Goal: Task Accomplishment & Management: Use online tool/utility

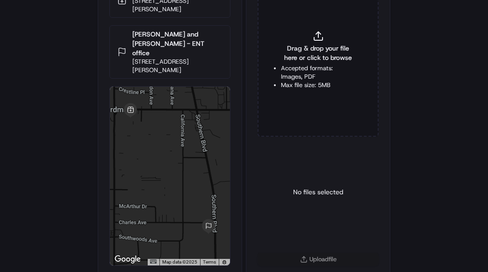
scroll to position [57, 0]
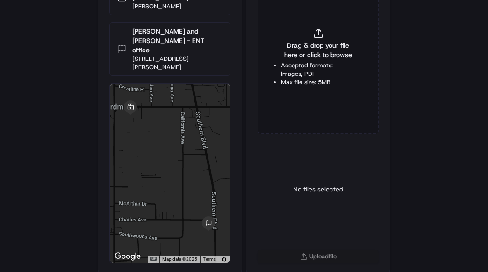
click at [301, 65] on li "Accepted formats: Images, PDF" at bounding box center [318, 69] width 74 height 17
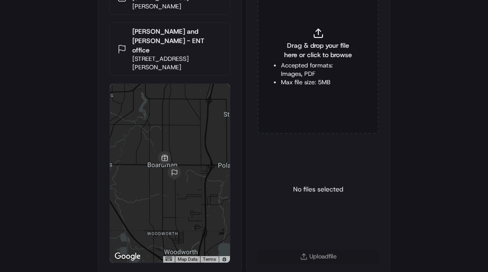
type input "C:\fakepath\2831062 pop.jpg"
click at [324, 214] on html "Delivery Info BJ's Restaurant & Brewhouse [STREET_ADDRESS][PERSON_NAME] [PERSON…" at bounding box center [244, 79] width 488 height 272
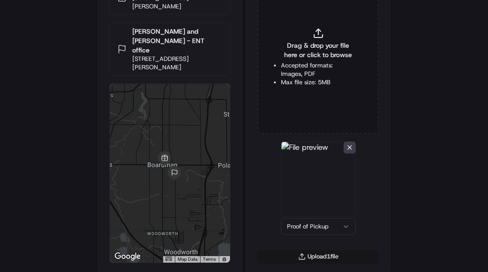
click at [312, 254] on button "Upload 1 file" at bounding box center [318, 256] width 121 height 13
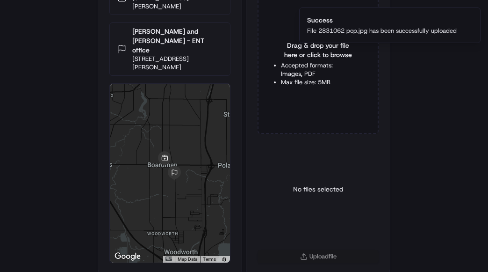
click at [315, 61] on li "Accepted formats: Images, PDF" at bounding box center [318, 69] width 74 height 17
type input "C:\fakepath\2831062 pod.jpeg"
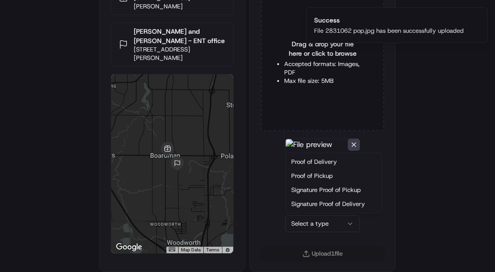
click at [308, 214] on html "Delivery Info BJ's Restaurant & Brewhouse 7327 Market St, Boardman, OH 44512, U…" at bounding box center [247, 79] width 495 height 272
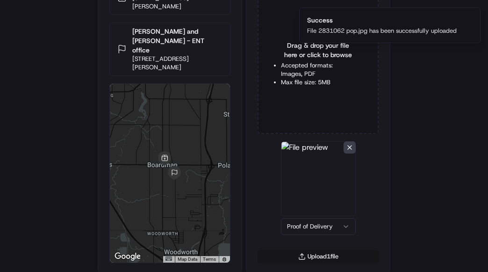
click at [316, 255] on button "Upload 1 file" at bounding box center [318, 256] width 121 height 13
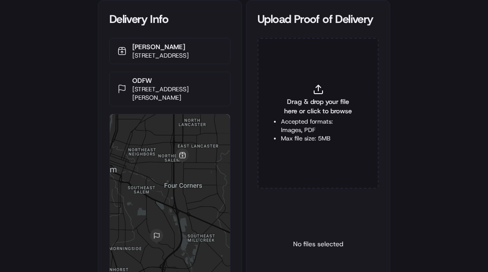
click at [136, 85] on p "ODFW" at bounding box center [177, 80] width 90 height 9
copy p "ODFW"
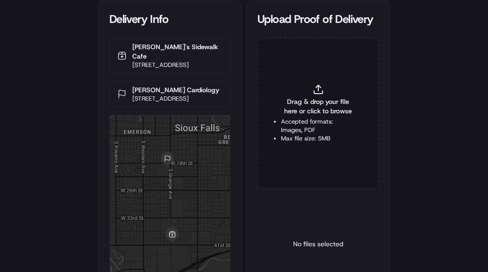
click at [161, 86] on p "Sanford Cardiology" at bounding box center [175, 89] width 87 height 9
copy p "Sanford Cardiology"
click at [316, 87] on icon at bounding box center [318, 89] width 11 height 11
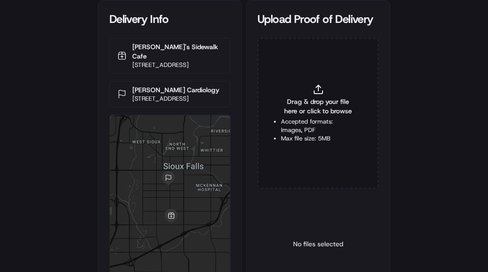
type input "C:\fakepath\2831467 pop.jpg"
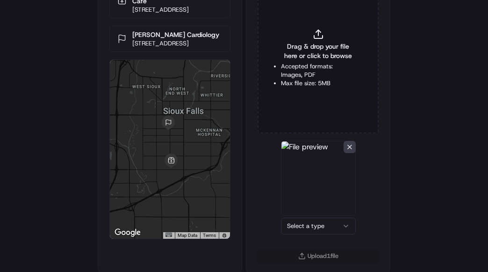
scroll to position [57, 0]
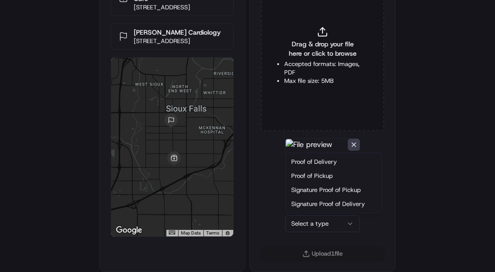
click at [314, 214] on html "Delivery Info Camille's Sidewalk Cafe 1216 W 41st St, Sioux Falls, SD 57105, US…" at bounding box center [247, 79] width 495 height 272
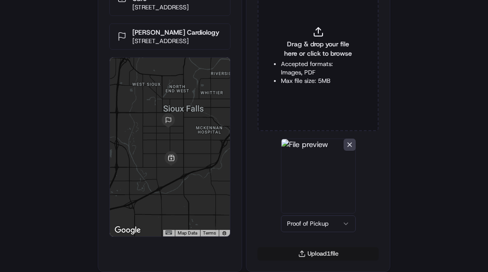
click at [316, 258] on button "Upload 1 file" at bounding box center [318, 253] width 121 height 13
click at [311, 51] on span "Drag & drop your file here or click to browse" at bounding box center [318, 48] width 74 height 19
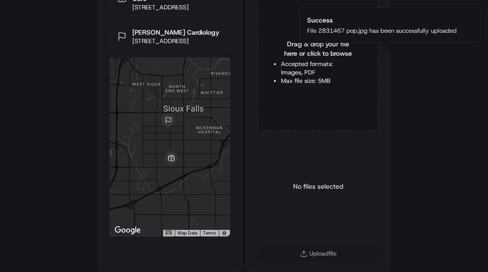
type input "C:\fakepath\2831467 pod.jpg"
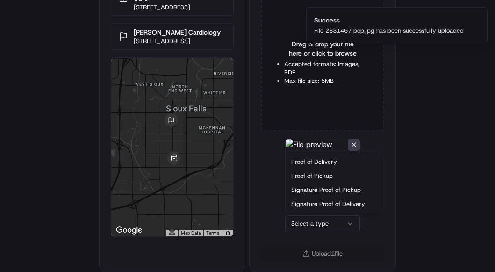
click at [310, 214] on html "Delivery Info Camille's Sidewalk Cafe 1216 W 41st St, Sioux Falls, SD 57105, US…" at bounding box center [247, 79] width 495 height 272
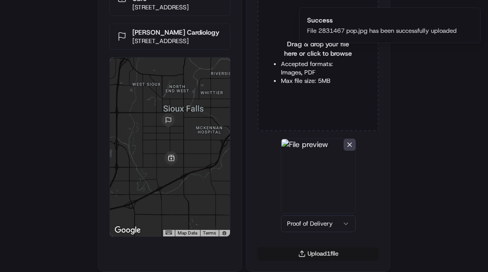
click at [319, 252] on button "Upload 1 file" at bounding box center [318, 253] width 121 height 13
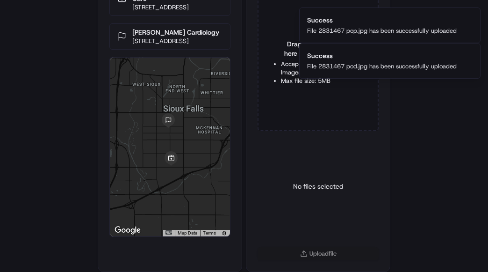
click at [416, 195] on div "Delivery Info Camille's Sidewalk Cafe 1216 W 41st St, Sioux Falls, SD 57105, US…" at bounding box center [244, 79] width 488 height 272
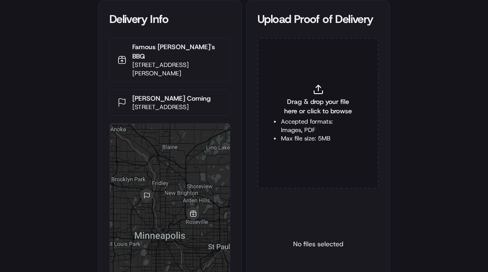
click at [156, 93] on p "[PERSON_NAME] Corning" at bounding box center [171, 97] width 79 height 9
copy p "[PERSON_NAME] Corning"
click at [318, 114] on span "Drag & drop your file here or click to browse" at bounding box center [318, 106] width 74 height 19
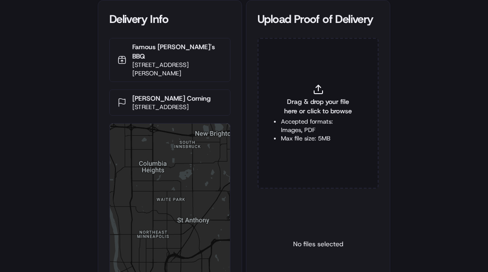
drag, startPoint x: 461, startPoint y: 130, endPoint x: 329, endPoint y: 71, distance: 145.2
click at [454, 128] on div "Delivery Info Famous [PERSON_NAME]'s BBQ [STREET_ADDRESS][PERSON_NAME] [PERSON_…" at bounding box center [244, 136] width 488 height 272
click at [291, 112] on span "Drag & drop your file here or click to browse" at bounding box center [318, 106] width 74 height 19
type input "C:\fakepath\2831074 pop.jpg"
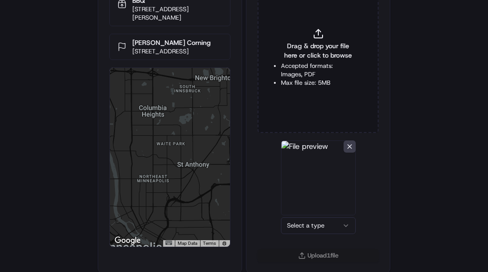
scroll to position [57, 0]
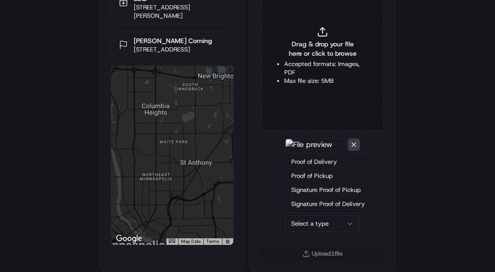
click at [304, 214] on html "Delivery Info Famous Dave's BBQ 2131 Snelling Ave, Roseville, MN 55113, USA Owe…" at bounding box center [247, 79] width 495 height 272
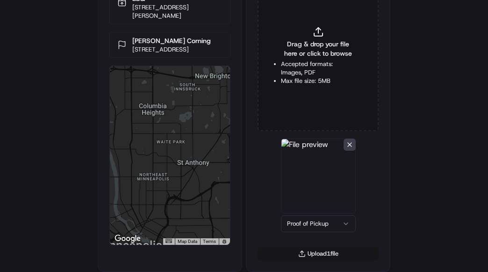
click at [328, 258] on button "Upload 1 file" at bounding box center [318, 253] width 121 height 13
click at [303, 40] on span "Drag & drop your file here or click to browse" at bounding box center [318, 48] width 74 height 19
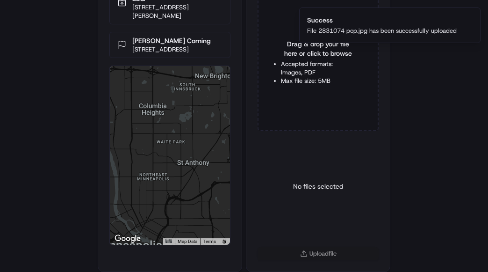
type input "C:\fakepath\2831074 pod.jpg"
click at [326, 214] on html "Delivery Info Famous Dave's BBQ 2131 Snelling Ave, Roseville, MN 55113, USA Owe…" at bounding box center [244, 79] width 488 height 272
click at [320, 256] on button "Upload 1 file" at bounding box center [318, 253] width 121 height 13
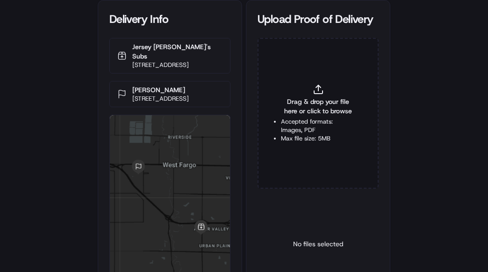
click at [143, 86] on p "[PERSON_NAME]" at bounding box center [160, 89] width 57 height 9
click at [142, 85] on p "[PERSON_NAME]" at bounding box center [160, 89] width 57 height 9
copy p "[PERSON_NAME]"
click at [325, 106] on span "Drag & drop your file here or click to browse" at bounding box center [318, 106] width 74 height 19
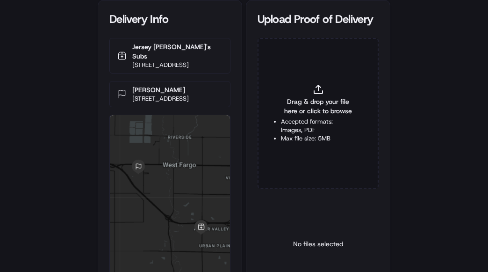
type input "C:\fakepath\2831102 pop.jpg"
click at [327, 124] on li "Accepted formats: Images, PDF" at bounding box center [318, 125] width 74 height 17
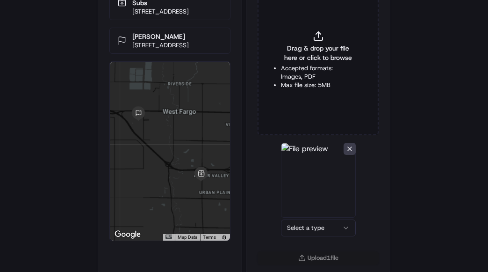
scroll to position [57, 0]
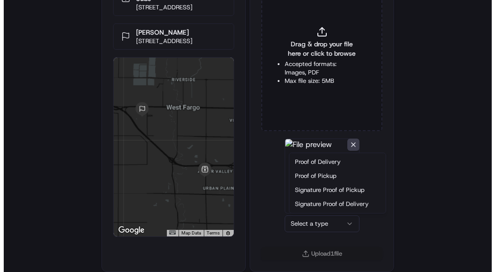
click at [301, 214] on html "Delivery Info Jersey Mike's Subs 833 24th Ave E, West Fargo, ND 58078, USA John…" at bounding box center [244, 79] width 488 height 272
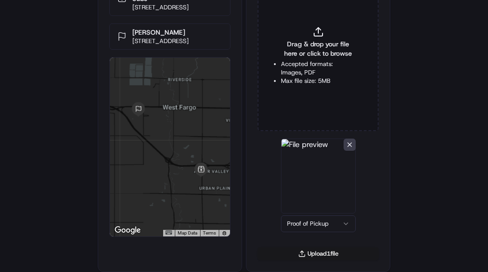
drag, startPoint x: 310, startPoint y: 255, endPoint x: 313, endPoint y: 215, distance: 40.3
click at [310, 252] on button "Upload 1 file" at bounding box center [318, 253] width 121 height 13
click at [320, 72] on li "Accepted formats: Images, PDF" at bounding box center [318, 68] width 74 height 17
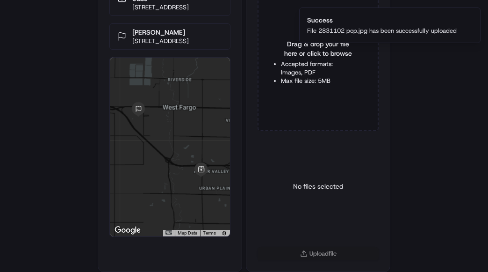
type input "C:\fakepath\2831102 pod.jpg"
click at [306, 214] on html "Delivery Info Jersey Mike's Subs 833 24th Ave E, West Fargo, ND 58078, USA John…" at bounding box center [244, 79] width 488 height 272
click at [310, 252] on button "Upload 1 file" at bounding box center [318, 253] width 121 height 13
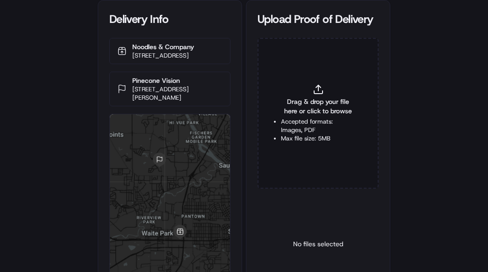
click at [151, 85] on p "Pinecone Vision" at bounding box center [177, 80] width 90 height 9
click at [148, 80] on div "Pinecone Vision [STREET_ADDRESS][PERSON_NAME]" at bounding box center [169, 89] width 121 height 35
click at [148, 85] on p "Pinecone Vision" at bounding box center [177, 80] width 90 height 9
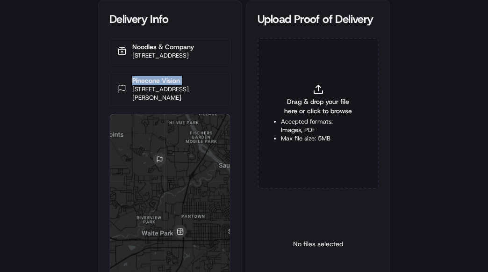
copy p "Pinecone Vision"
click at [319, 108] on span "Drag & drop your file here or click to browse" at bounding box center [318, 106] width 74 height 19
type input "C:\fakepath\2831570 pop.jpg"
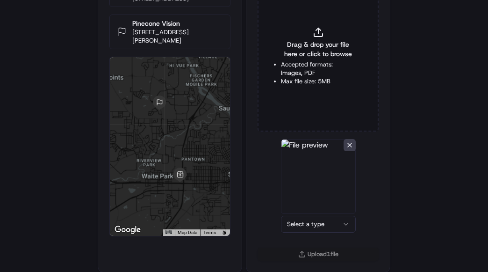
scroll to position [57, 0]
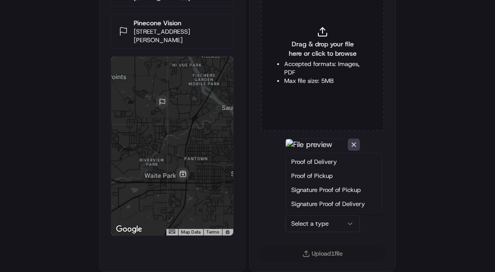
click at [294, 214] on html "Delivery Info Noodles & Company [STREET_ADDRESS] Pinecone Vision [STREET_ADDRES…" at bounding box center [247, 79] width 495 height 272
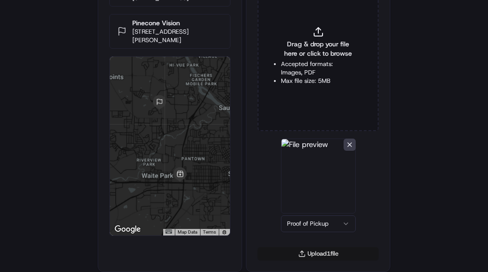
click at [312, 249] on button "Upload 1 file" at bounding box center [318, 253] width 121 height 13
click at [308, 56] on span "Drag & drop your file here or click to browse" at bounding box center [318, 48] width 74 height 19
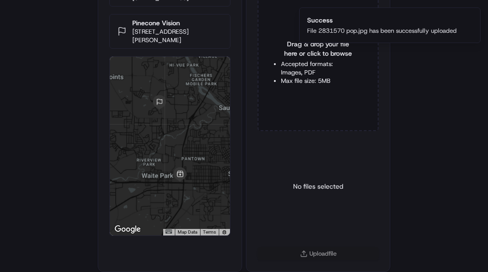
type input "C:\fakepath\2831570 pod.jpg"
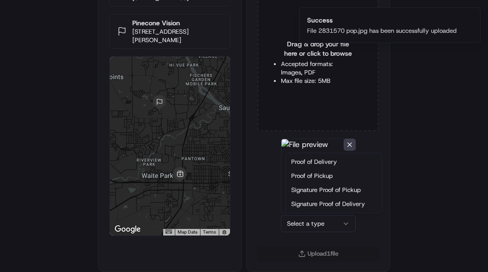
click at [318, 214] on html "Delivery Info Noodles & Company [STREET_ADDRESS] Pinecone Vision [STREET_ADDRES…" at bounding box center [244, 79] width 488 height 272
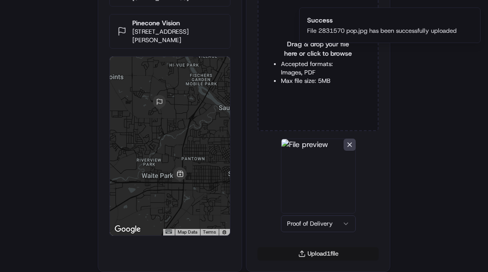
click at [310, 250] on button "Upload 1 file" at bounding box center [318, 253] width 121 height 13
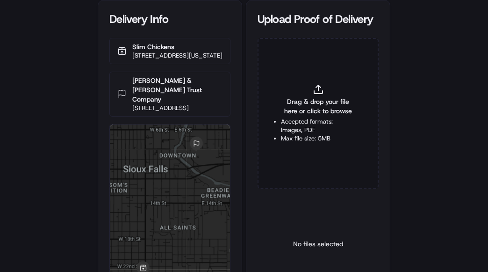
click at [137, 93] on p "Dorsey & Whitney Trust Company" at bounding box center [177, 90] width 90 height 28
drag, startPoint x: 137, startPoint y: 93, endPoint x: 147, endPoint y: 35, distance: 59.2
click at [137, 93] on p "Dorsey & Whitney Trust Company" at bounding box center [177, 90] width 90 height 28
copy p "Dorsey"
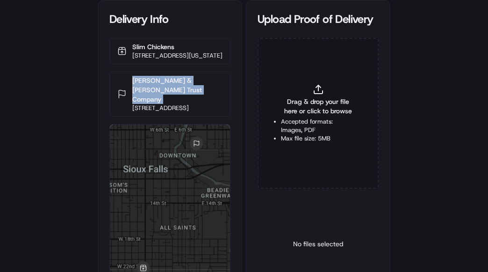
copy p "Dorsey & Whitney Trust Company"
click at [325, 106] on span "Drag & drop your file here or click to browse" at bounding box center [318, 106] width 74 height 19
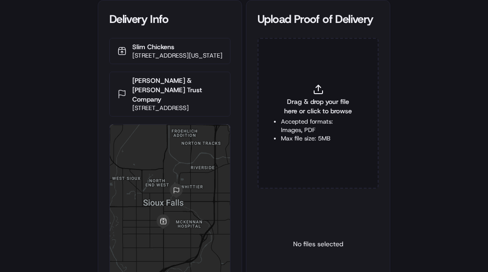
type input "C:\fakepath\2831008 pop.jpg"
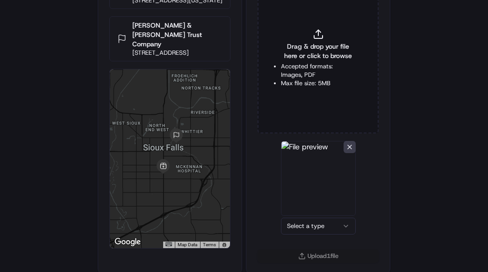
scroll to position [57, 0]
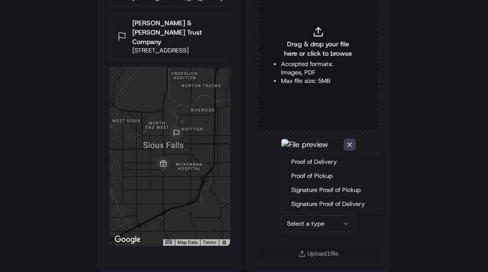
click at [304, 214] on html "Delivery Info Slim Chickens 1517 S Minnesota Ave, Sioux Falls, SD 57105, USA Do…" at bounding box center [244, 79] width 488 height 272
click at [308, 214] on html "Delivery Info Slim Chickens 1517 S Minnesota Ave, Sioux Falls, SD 57105, USA Do…" at bounding box center [247, 79] width 495 height 272
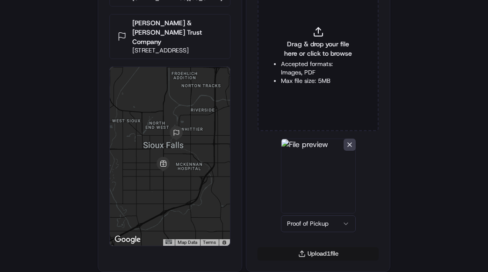
click at [304, 257] on button "Upload 1 file" at bounding box center [318, 253] width 121 height 13
click at [305, 46] on span "Drag & drop your file here or click to browse" at bounding box center [318, 48] width 74 height 19
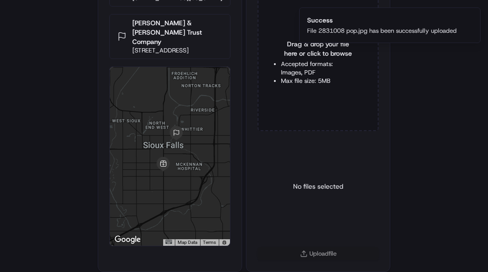
type input "C:\fakepath\2831008 pod.jpg"
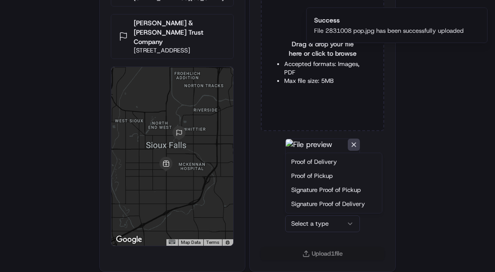
click at [303, 214] on html "Delivery Info Slim Chickens 1517 S Minnesota Ave, Sioux Falls, SD 57105, USA Do…" at bounding box center [247, 79] width 495 height 272
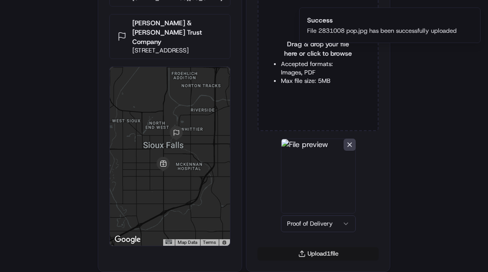
click at [310, 255] on button "Upload 1 file" at bounding box center [318, 253] width 121 height 13
click at [463, 128] on div "Delivery Info Slim Chickens 1517 S Minnesota Ave, Sioux Falls, SD 57105, USA Do…" at bounding box center [244, 79] width 488 height 272
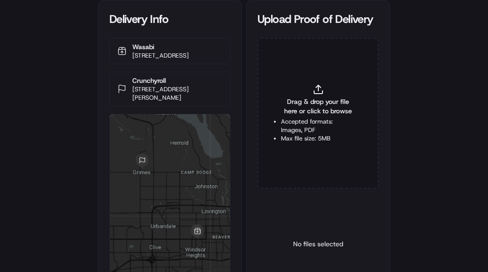
click at [142, 85] on p "Crunchyroll" at bounding box center [177, 80] width 90 height 9
copy p "Crunchyroll"
click at [338, 115] on span "Drag & drop your file here or click to browse" at bounding box center [318, 106] width 74 height 19
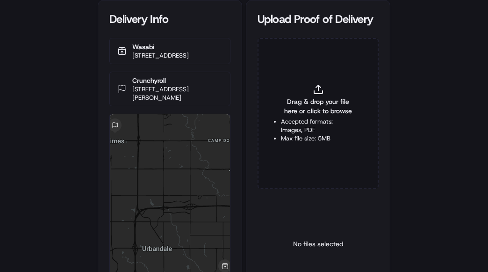
type input "C:\fakepath\2830262 pop.jpg"
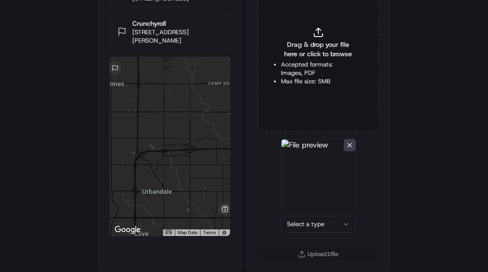
scroll to position [57, 0]
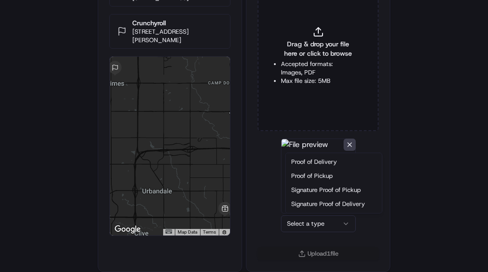
click at [301, 214] on html "Delivery Info Wasabi 2301 Rocklyn Dr, Urbandale, IA 50322, USA Crunchyroll 512 …" at bounding box center [244, 79] width 488 height 272
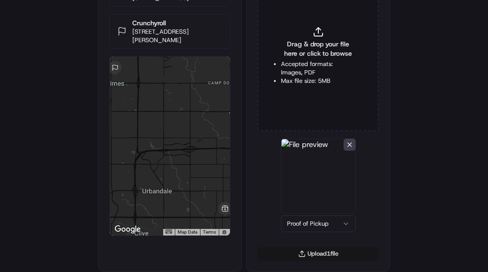
click at [314, 257] on button "Upload 1 file" at bounding box center [318, 253] width 121 height 13
click at [314, 83] on li "Max file size: 5MB" at bounding box center [318, 81] width 74 height 8
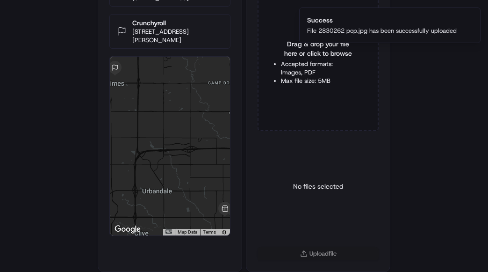
type input "C:\fakepath\2830262 pod.jpeg"
click at [302, 232] on div "Select a type" at bounding box center [318, 186] width 121 height 97
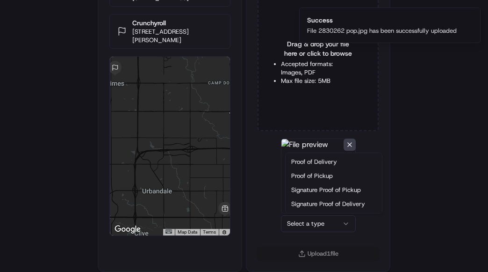
click at [305, 214] on html "Delivery Info Wasabi 2301 Rocklyn Dr, Urbandale, IA 50322, USA Crunchyroll 512 …" at bounding box center [244, 79] width 488 height 272
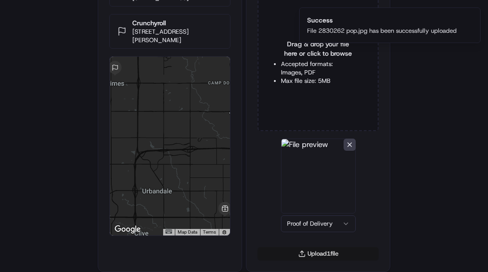
click at [309, 254] on button "Upload 1 file" at bounding box center [318, 253] width 121 height 13
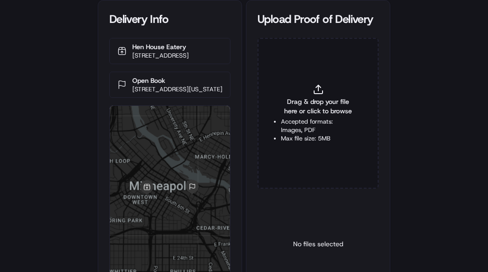
click at [149, 85] on p "Open Book" at bounding box center [177, 80] width 90 height 9
copy p "Open Book"
click at [297, 102] on span "Drag & drop your file here or click to browse" at bounding box center [318, 106] width 74 height 19
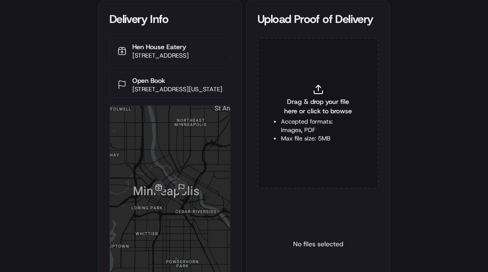
type input "C:\fakepath\2831609 pop.jpg"
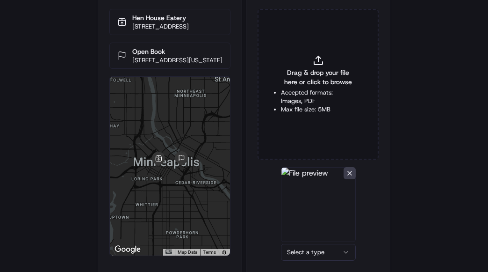
scroll to position [57, 0]
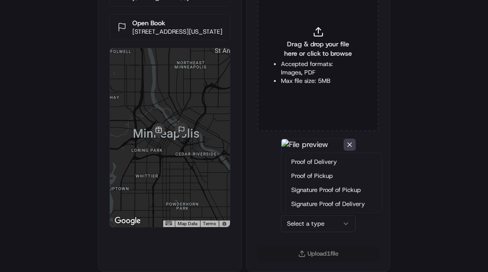
click at [290, 214] on html "Delivery Info Hen House Eatery [STREET_ADDRESS] Open Book [STREET_ADDRESS][US_S…" at bounding box center [244, 79] width 488 height 272
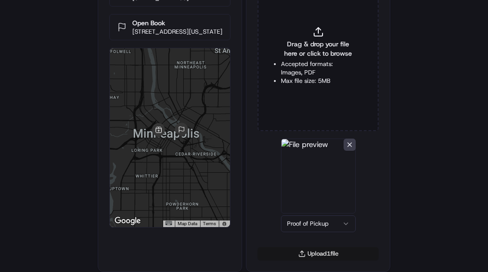
click at [300, 254] on button "Upload 1 file" at bounding box center [318, 253] width 121 height 13
click at [301, 56] on span "Drag & drop your file here or click to browse" at bounding box center [318, 48] width 74 height 19
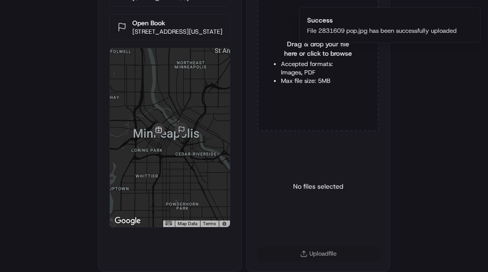
type input "C:\fakepath\2831609 pod.jpg"
click at [305, 232] on div "Select a type" at bounding box center [318, 186] width 121 height 97
click at [305, 214] on html "Delivery Info Hen House Eatery [STREET_ADDRESS] Open Book [STREET_ADDRESS][US_S…" at bounding box center [244, 79] width 488 height 272
click at [307, 254] on button "Upload 1 file" at bounding box center [318, 253] width 121 height 13
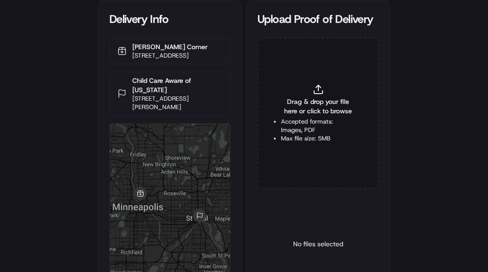
click at [148, 93] on p "Child Care Aware of [US_STATE]" at bounding box center [177, 85] width 90 height 19
copy p "Child Care Aware of [US_STATE]"
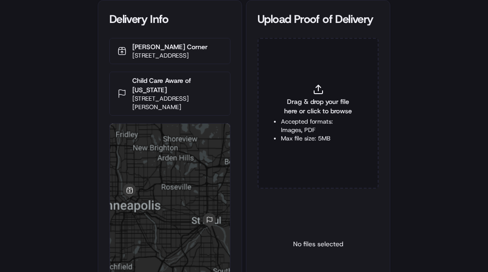
click at [303, 115] on div "Drag & drop your file here or click to browse Accepted formats: Images, PDF Max…" at bounding box center [318, 113] width 121 height 151
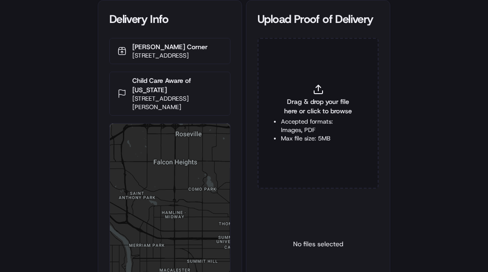
type input "C:\fakepath\2830260 pop.jpg"
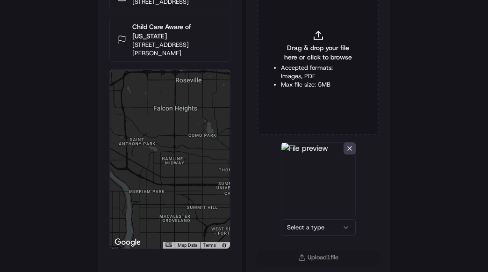
scroll to position [57, 0]
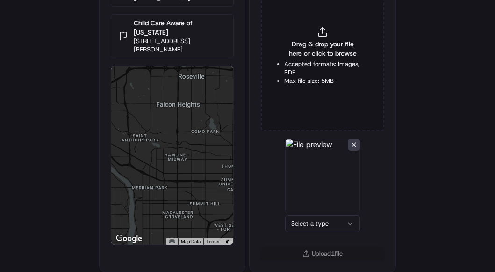
click at [306, 214] on html "Delivery Info [PERSON_NAME][GEOGRAPHIC_DATA] [STREET_ADDRESS] Child Care Aware …" at bounding box center [247, 79] width 495 height 272
click at [304, 255] on button "Upload 1 file" at bounding box center [318, 253] width 121 height 13
click at [296, 65] on li "Accepted formats: Images, PDF" at bounding box center [318, 68] width 74 height 17
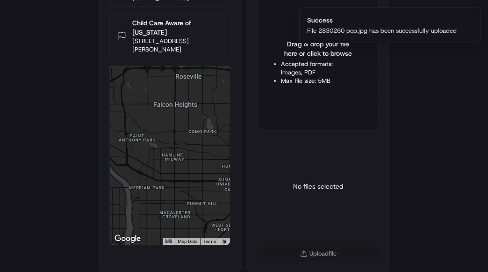
type input "C:\fakepath\2830260 pod.jpg"
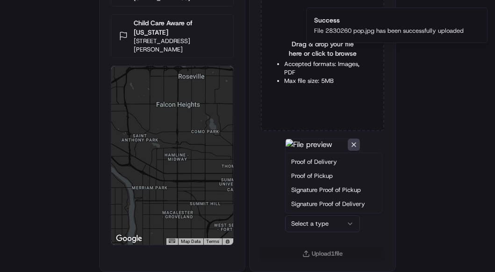
click at [303, 214] on html "Delivery Info [PERSON_NAME][GEOGRAPHIC_DATA] [STREET_ADDRESS] Child Care Aware …" at bounding box center [247, 79] width 495 height 272
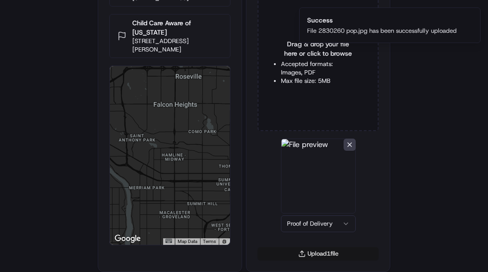
click at [312, 250] on button "Upload 1 file" at bounding box center [318, 253] width 121 height 13
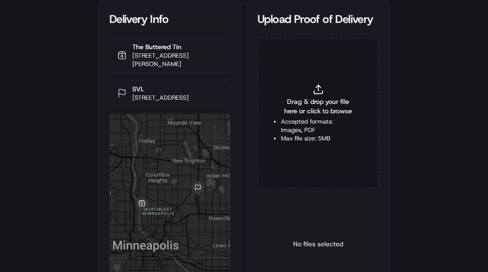
click at [133, 83] on div "SVL [STREET_ADDRESS]" at bounding box center [169, 93] width 121 height 26
copy p "SVL"
click at [301, 114] on span "Drag & drop your file here or click to browse" at bounding box center [318, 106] width 74 height 19
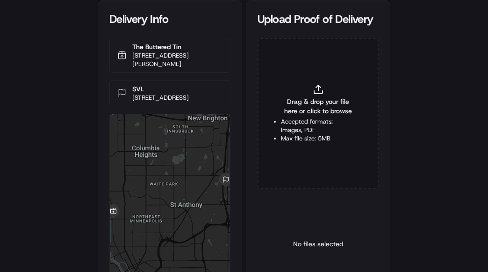
type input "C:\fakepath\2830609 pop.jpg"
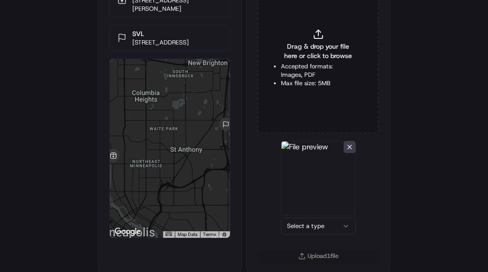
scroll to position [57, 0]
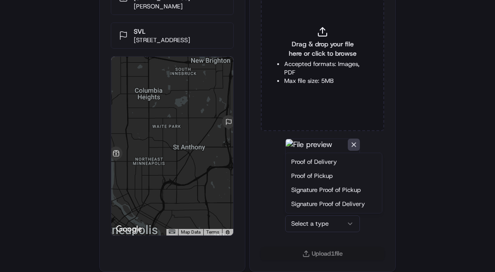
click at [295, 214] on html "Delivery Info The Buttered Tin [STREET_ADDRESS][PERSON_NAME] SVL [STREET_ADDRES…" at bounding box center [247, 79] width 495 height 272
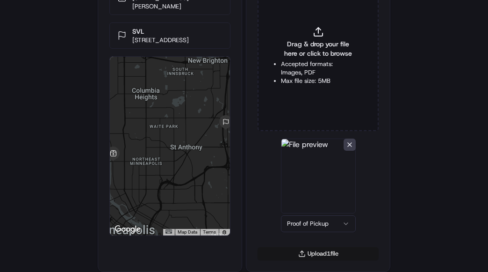
click at [313, 258] on button "Upload 1 file" at bounding box center [318, 253] width 121 height 13
click at [295, 77] on li "Max file size: 5MB" at bounding box center [318, 81] width 74 height 8
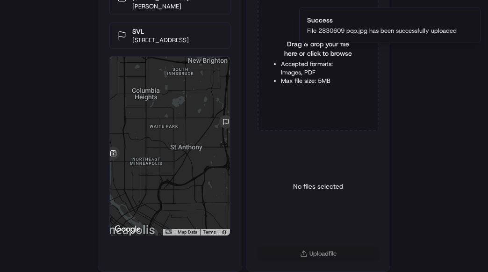
type input "C:\fakepath\2830609 pod.jpeg"
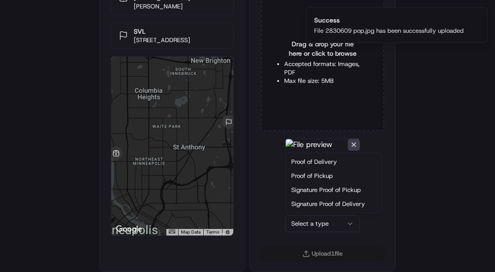
click at [312, 214] on html "Delivery Info The Buttered Tin [STREET_ADDRESS][PERSON_NAME] SVL [STREET_ADDRES…" at bounding box center [247, 79] width 495 height 272
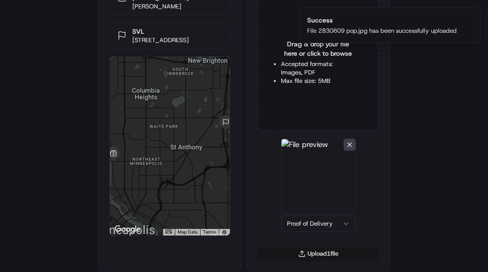
click at [333, 252] on button "Upload 1 file" at bounding box center [318, 253] width 121 height 13
click at [408, 91] on div "Delivery Info The Buttered Tin 2445 Marshall St NE, Minneapolis, MN 55418, USA …" at bounding box center [244, 79] width 488 height 272
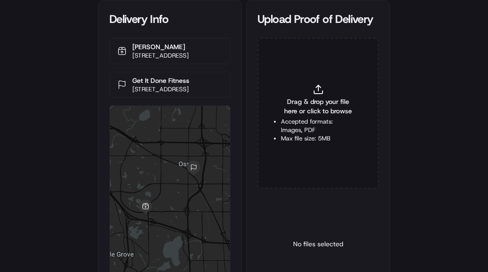
click at [163, 85] on p "Get It Done Fitness" at bounding box center [160, 80] width 57 height 9
copy p "Get It Done Fitness"
click at [340, 103] on span "Drag & drop your file here or click to browse" at bounding box center [318, 106] width 74 height 19
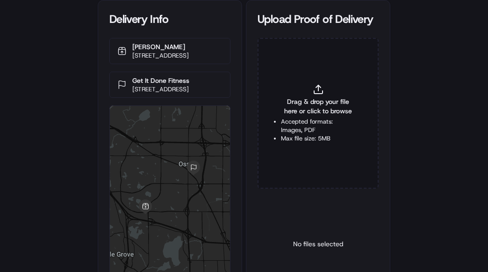
type input "C:\fakepath\2830933 pop.jpg"
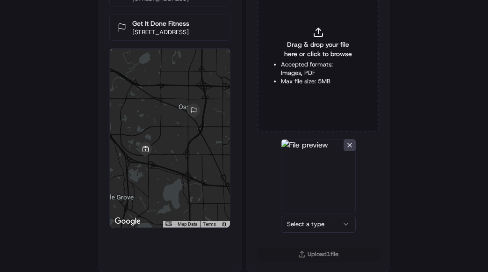
scroll to position [57, 0]
click at [316, 233] on div "Select a type" at bounding box center [318, 186] width 121 height 97
click at [312, 214] on html "Delivery Info [PERSON_NAME] [STREET_ADDRESS] Get It Done Fitness [STREET_ADDRES…" at bounding box center [247, 79] width 495 height 272
click at [315, 256] on button "Upload 1 file" at bounding box center [318, 253] width 121 height 13
click at [309, 91] on div "Drag & drop your file here or click to browse Accepted formats: Images, PDF Max…" at bounding box center [318, 55] width 121 height 151
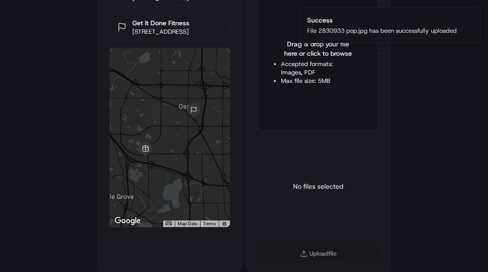
type input "C:\fakepath\2830933 pod.jpg"
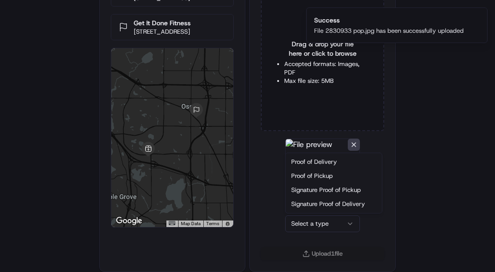
click at [303, 214] on html "Delivery Info PF Chang's 12071 Elm Creek Blvd N, Maple Grove, MN 55369, USA Get…" at bounding box center [247, 79] width 495 height 272
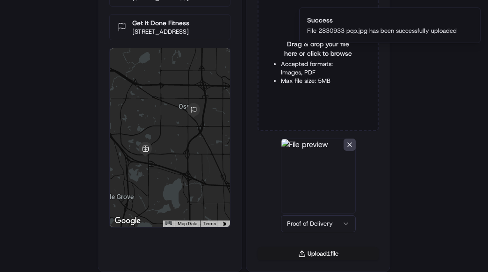
drag, startPoint x: 309, startPoint y: 258, endPoint x: 489, endPoint y: 156, distance: 206.8
click at [310, 258] on button "Upload 1 file" at bounding box center [318, 253] width 121 height 13
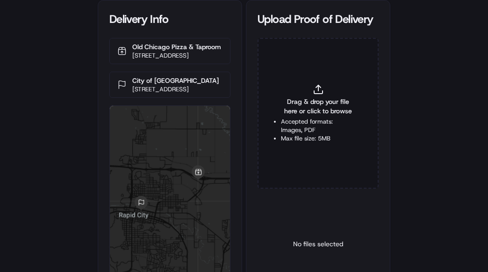
click at [160, 85] on p "City of [GEOGRAPHIC_DATA]" at bounding box center [175, 80] width 86 height 9
copy p "City of [GEOGRAPHIC_DATA]"
click at [298, 98] on span "Drag & drop your file here or click to browse" at bounding box center [318, 106] width 74 height 19
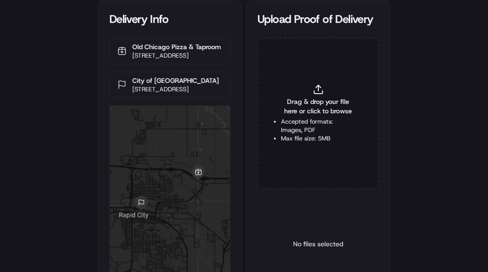
type input "C:\fakepath\2831112 pop.jpg"
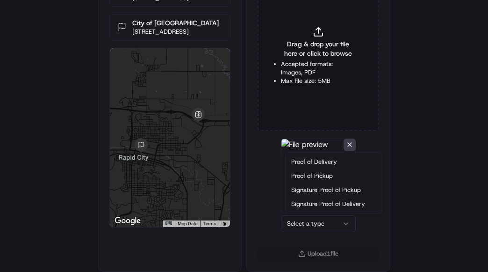
click at [305, 214] on html "Delivery Info Old Chicago Pizza & Taproom [STREET_ADDRESS] City of [GEOGRAPHIC_…" at bounding box center [244, 79] width 488 height 272
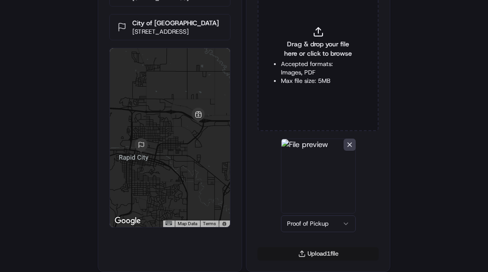
click at [307, 255] on button "Upload 1 file" at bounding box center [318, 253] width 121 height 13
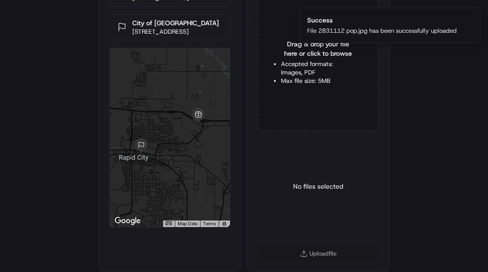
click at [298, 52] on span "Drag & drop your file here or click to browse" at bounding box center [318, 48] width 74 height 19
type input "C:\fakepath\2831112 pod.jpg"
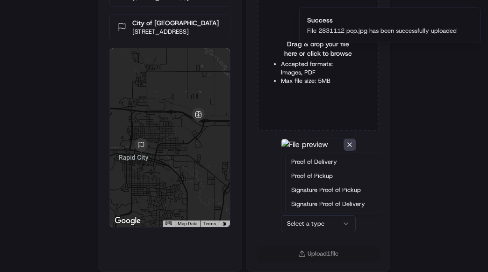
click at [307, 214] on html "Delivery Info Old Chicago Pizza & Taproom 1718 Eglin St, Rapid City, SD 57701, …" at bounding box center [244, 79] width 488 height 272
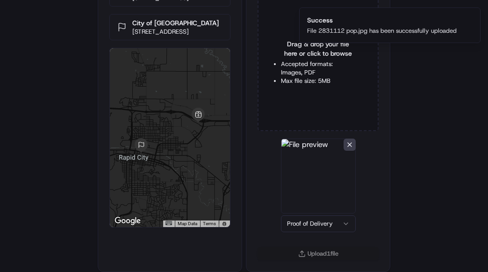
click at [314, 163] on img at bounding box center [318, 175] width 75 height 75
click at [314, 255] on button "Upload 1 file" at bounding box center [318, 253] width 121 height 13
click at [419, 202] on div "Delivery Info Old Chicago Pizza & Taproom 1718 Eglin St, Rapid City, SD 57701, …" at bounding box center [244, 79] width 488 height 272
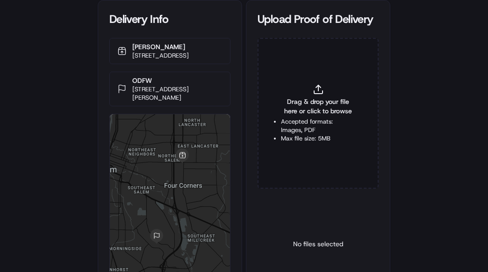
click at [137, 94] on p "[STREET_ADDRESS][PERSON_NAME]" at bounding box center [177, 93] width 90 height 17
drag, startPoint x: 137, startPoint y: 94, endPoint x: 140, endPoint y: 86, distance: 8.6
click at [140, 85] on p "ODFW" at bounding box center [177, 80] width 90 height 9
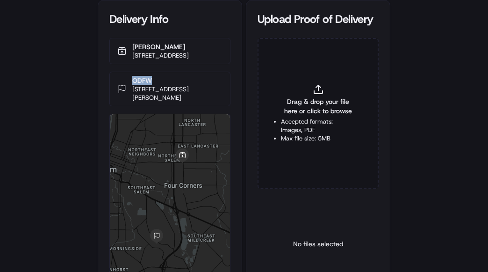
click at [140, 85] on p "ODFW" at bounding box center [177, 80] width 90 height 9
copy p "ODFW"
click at [313, 95] on div "Drag & drop your file here or click to browse Accepted formats: Images, PDF Max…" at bounding box center [318, 113] width 121 height 151
type input "C:\fakepath\2830482 pop.jpg"
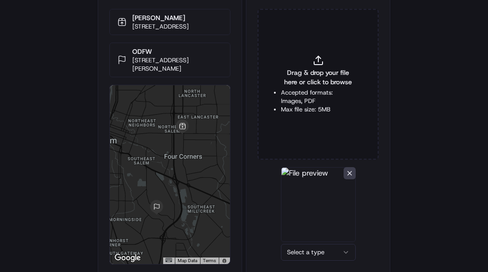
scroll to position [57, 0]
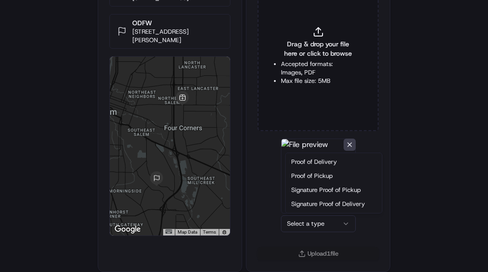
click at [303, 214] on html "Delivery Info [PERSON_NAME] [STREET_ADDRESS] ODFW [STREET_ADDRESS] ← Move left …" at bounding box center [244, 79] width 488 height 272
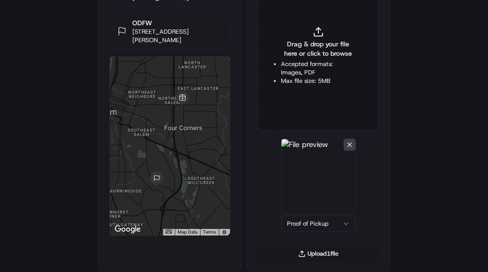
click at [310, 260] on div "Upload 1 file" at bounding box center [318, 259] width 144 height 24
click at [316, 251] on button "Upload 1 file" at bounding box center [318, 253] width 121 height 13
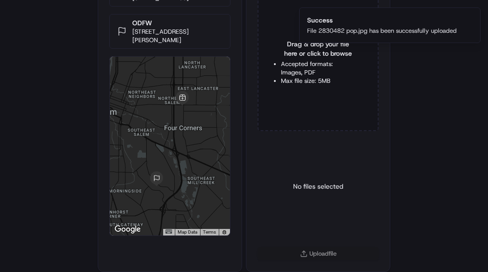
click at [282, 114] on div "Drag & drop your file here or click to browse Accepted formats: Images, PDF Max…" at bounding box center [318, 55] width 121 height 151
type input "C:\fakepath\2830482 pod.jpg"
click at [308, 214] on html "Delivery Info Papa Johns 3964 Center St NE, Salem, OR 97301, USA ODFW 4034 Fair…" at bounding box center [244, 79] width 488 height 272
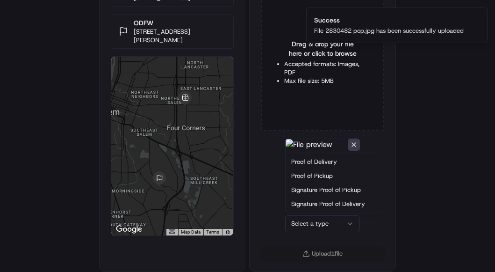
click at [306, 153] on div "Proof of Delivery Proof of Pickup Signature Proof of Pickup Signature Proof of …" at bounding box center [334, 183] width 96 height 60
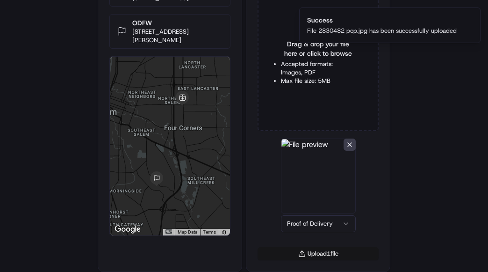
click at [293, 249] on button "Upload 1 file" at bounding box center [318, 253] width 121 height 13
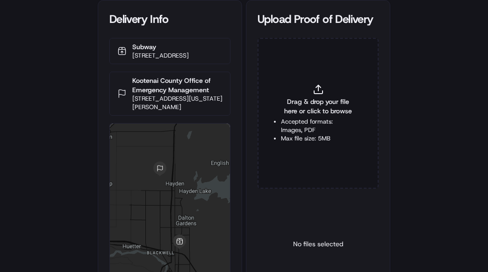
click at [140, 87] on p "Kootenai County Office of Emergency Management" at bounding box center [177, 85] width 90 height 19
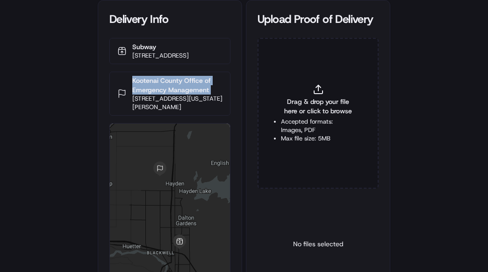
click at [140, 87] on p "Kootenai County Office of Emergency Management" at bounding box center [177, 85] width 90 height 19
copy p "Kootenai County Office of Emergency Management"
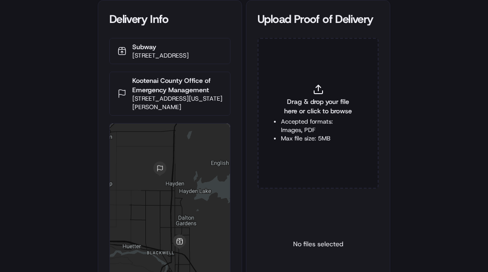
click at [299, 110] on span "Drag & drop your file here or click to browse" at bounding box center [318, 106] width 74 height 19
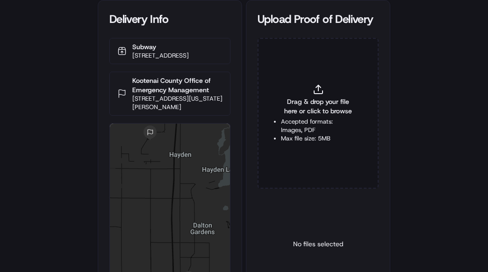
type input "C:\fakepath\2831001 pop.jpg"
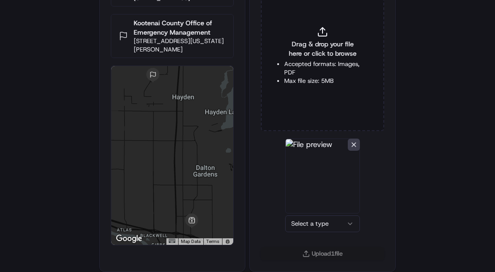
click at [311, 214] on html "Delivery Info Subway [STREET_ADDRESS] Kootenai County Office of Emergency Manag…" at bounding box center [247, 79] width 495 height 272
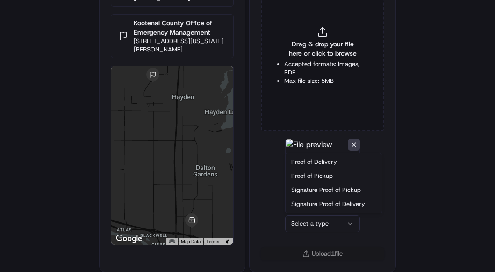
drag, startPoint x: 307, startPoint y: 161, endPoint x: 442, endPoint y: 185, distance: 137.6
click at [442, 185] on html "Delivery Info Subway [STREET_ADDRESS] Kootenai County Office of Emergency Manag…" at bounding box center [247, 79] width 495 height 272
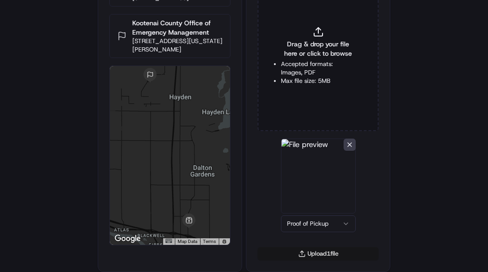
click at [326, 253] on button "Upload 1 file" at bounding box center [318, 253] width 121 height 13
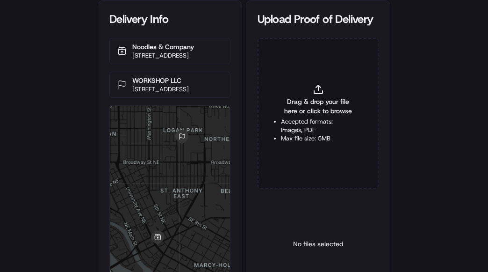
click at [301, 134] on li "Max file size: 5MB" at bounding box center [318, 138] width 74 height 8
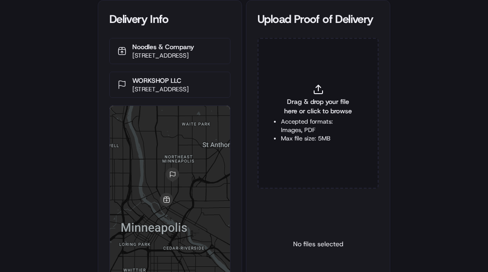
type input "C:\fakepath\2830590 pop.jpg"
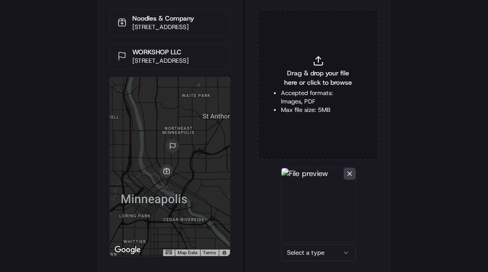
scroll to position [57, 0]
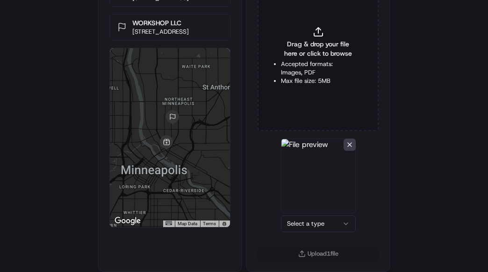
click at [299, 214] on html "Delivery Info Noodles & Company [STREET_ADDRESS] WORKSHOP LLC [STREET_ADDRESS] …" at bounding box center [244, 79] width 488 height 272
click at [317, 252] on button "Upload 1 file" at bounding box center [318, 253] width 121 height 13
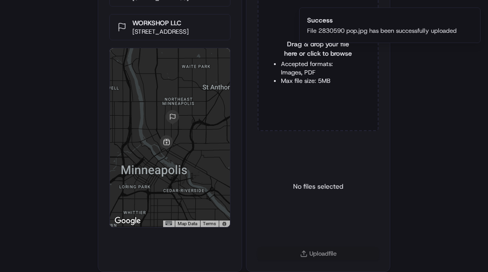
click at [316, 55] on span "Drag & drop your file here or click to browse" at bounding box center [318, 48] width 74 height 19
type input "C:\fakepath\2830590 pod.jpg"
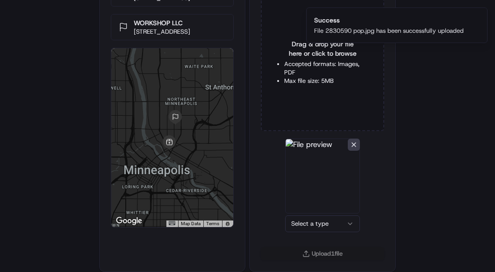
click at [303, 214] on html "Delivery Info Noodles & Company 300 E Hennepin Ave, Minneapolis, MN 55414, USA …" at bounding box center [247, 79] width 495 height 272
click at [309, 255] on button "Upload 1 file" at bounding box center [318, 253] width 121 height 13
click at [442, 191] on div "Delivery Info Noodles & Company 300 E Hennepin Ave, Minneapolis, MN 55414, USA …" at bounding box center [244, 79] width 488 height 272
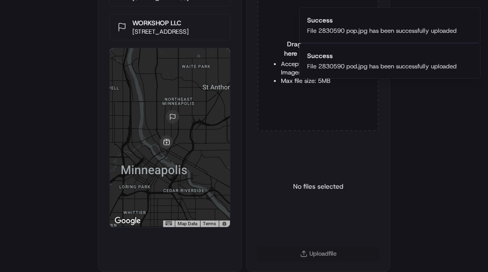
click at [437, 192] on div "Delivery Info Noodles & Company 300 E Hennepin Ave, Minneapolis, MN 55414, USA …" at bounding box center [244, 79] width 488 height 272
click at [471, 192] on div "Delivery Info Noodles & Company 300 E Hennepin Ave, Minneapolis, MN 55414, USA …" at bounding box center [244, 79] width 488 height 272
click at [467, 195] on div "Delivery Info Noodles & Company 300 E Hennepin Ave, Minneapolis, MN 55414, USA …" at bounding box center [244, 79] width 488 height 272
click at [309, 163] on div "No files selected" at bounding box center [318, 185] width 50 height 95
